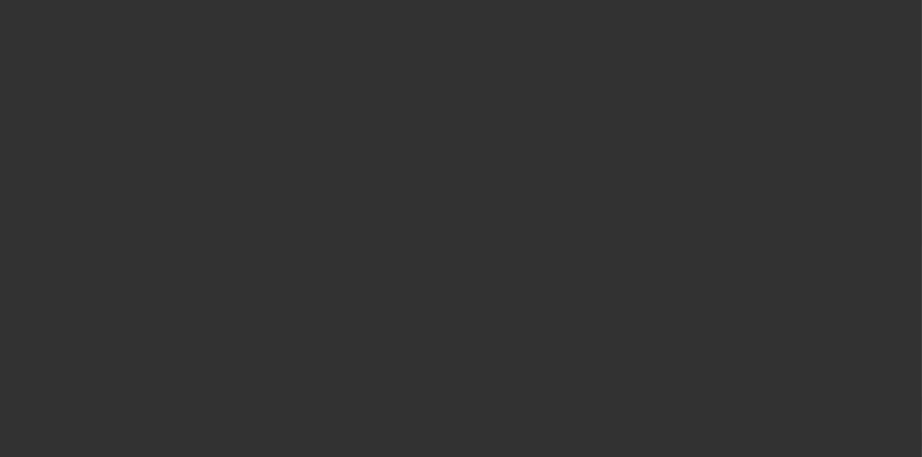
select select "3"
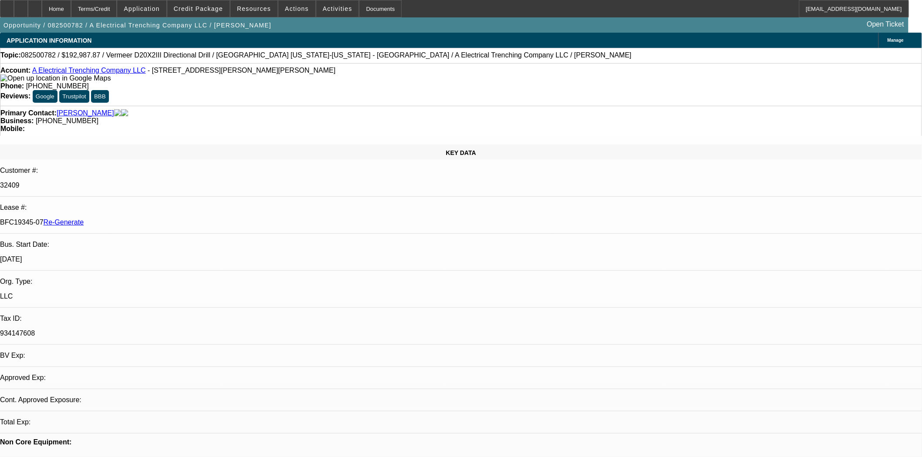
select select "0"
select select "3"
select select "0"
select select "6"
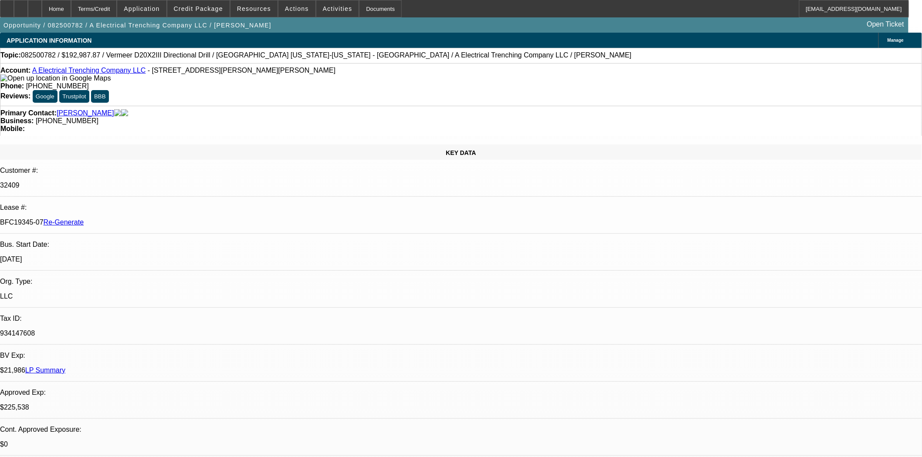
scroll to position [242, 0]
click at [373, 8] on div "Documents" at bounding box center [380, 8] width 43 height 17
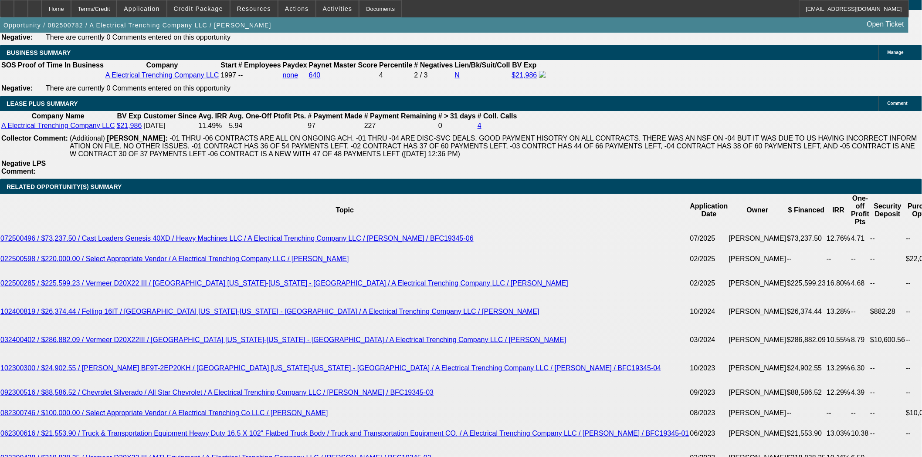
scroll to position [1500, 0]
